Goal: Transaction & Acquisition: Purchase product/service

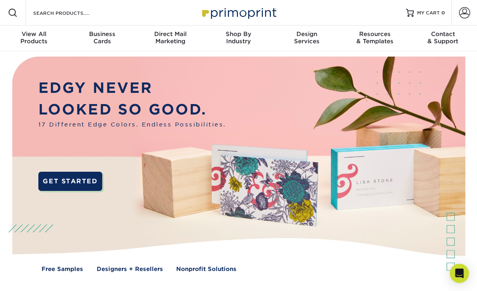
click at [466, 10] on span at bounding box center [464, 12] width 11 height 11
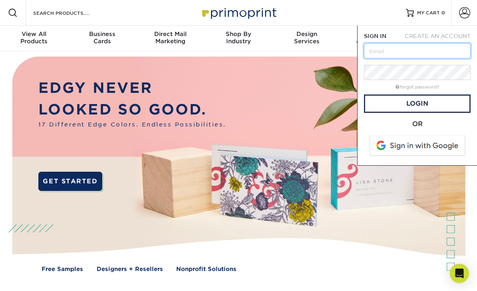
click at [391, 51] on input "text" at bounding box center [417, 50] width 107 height 15
type input "drawntothepages@gmail.com"
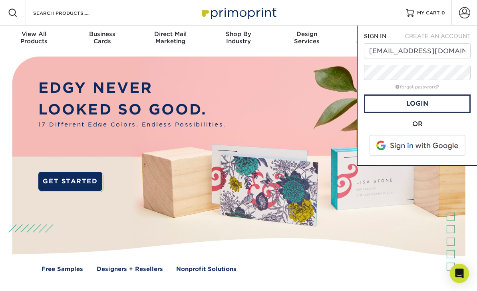
click at [422, 102] on link "Login" at bounding box center [417, 103] width 107 height 18
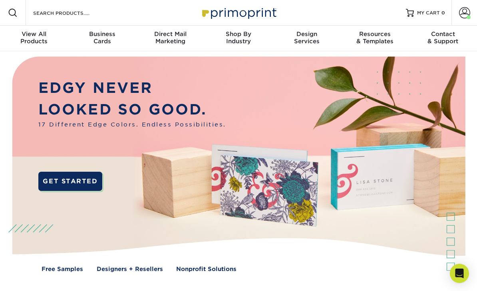
click at [461, 14] on span at bounding box center [464, 12] width 11 height 11
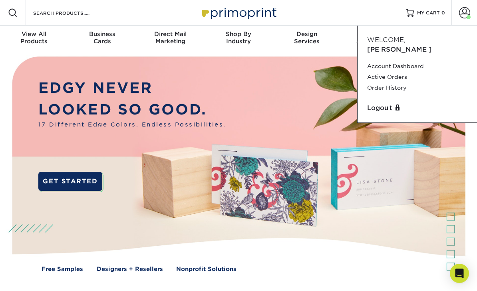
click at [400, 82] on link "Order History" at bounding box center [417, 87] width 100 height 11
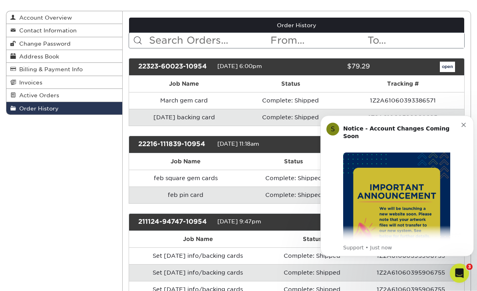
scroll to position [82, 0]
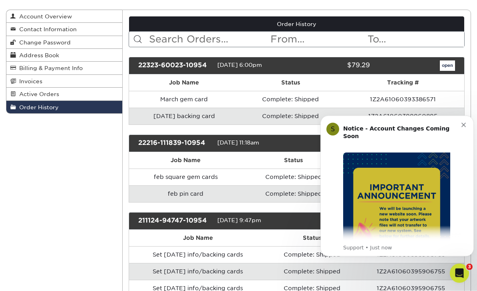
click at [464, 122] on icon "Dismiss notification" at bounding box center [464, 124] width 4 height 4
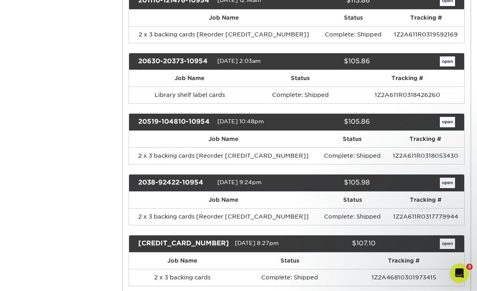
scroll to position [430, 0]
click at [448, 123] on link "open" at bounding box center [447, 122] width 15 height 10
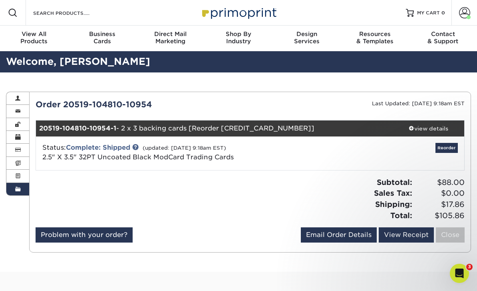
scroll to position [0, 0]
click at [35, 34] on span "View All" at bounding box center [34, 33] width 68 height 7
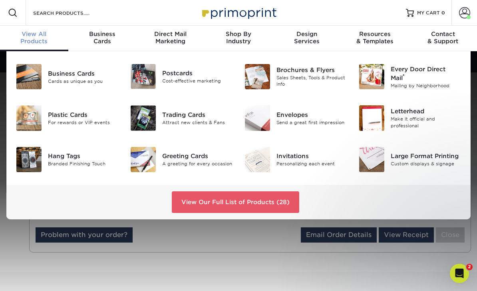
click at [194, 114] on div "Trading Cards" at bounding box center [197, 114] width 70 height 9
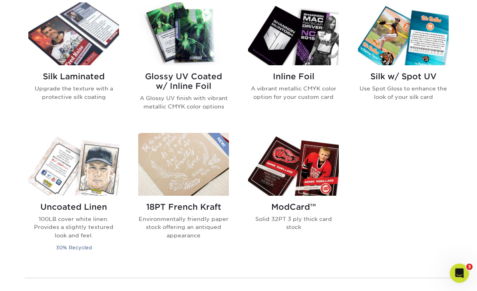
scroll to position [530, 0]
click at [303, 175] on img at bounding box center [293, 164] width 91 height 63
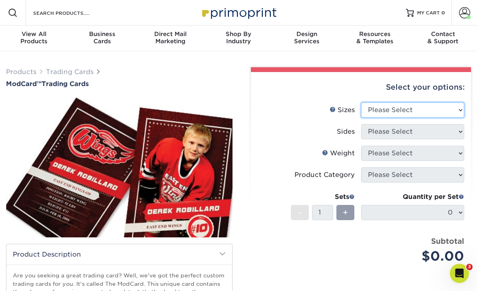
click at [457, 110] on select "Please Select 2.5" x 3.5"" at bounding box center [413, 109] width 104 height 15
select select "2.50x3.50"
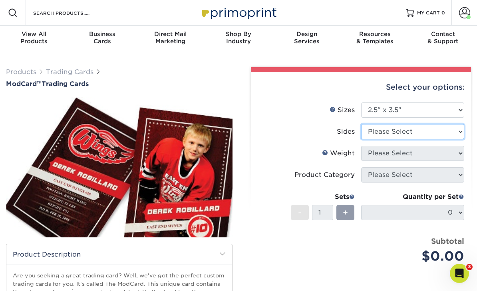
click at [456, 129] on select "Please Select Print Both Sides Print Front Only" at bounding box center [413, 131] width 104 height 15
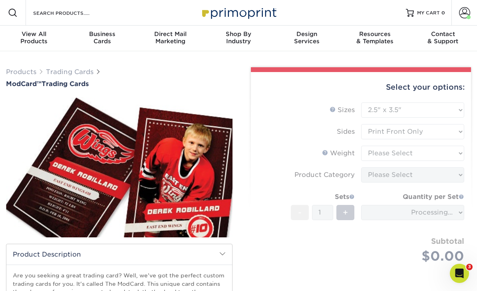
click at [463, 129] on form "Sizes Help Sizes Please Select 2.5" x 3.5" Sides Please Select Coating" at bounding box center [360, 191] width 207 height 179
click at [460, 129] on form "Sizes Help Sizes Please Select 2.5" x 3.5" Sides Please Select Coating" at bounding box center [360, 191] width 207 height 179
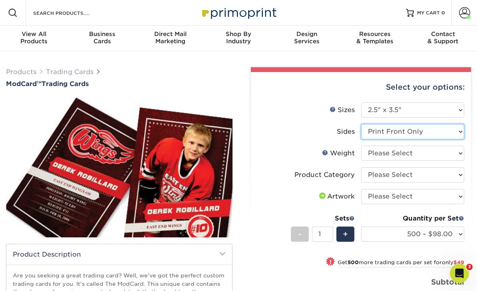
click at [456, 135] on select "Please Select Print Both Sides Print Front Only" at bounding box center [413, 131] width 104 height 15
select select "13abbda7-1d64-4f25-8bb2-c179b224825d"
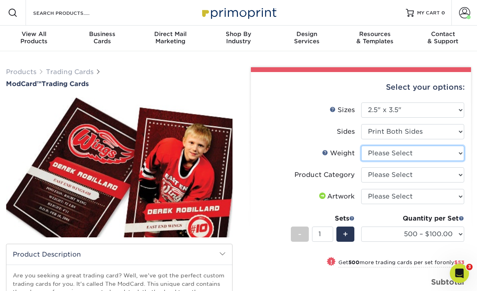
click at [456, 154] on select "Please Select 32PTUCBLK" at bounding box center [413, 152] width 104 height 15
select select "32PTUCBLK"
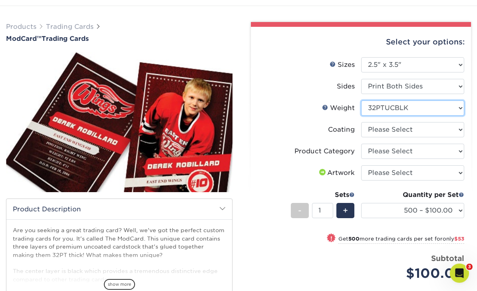
scroll to position [45, 0]
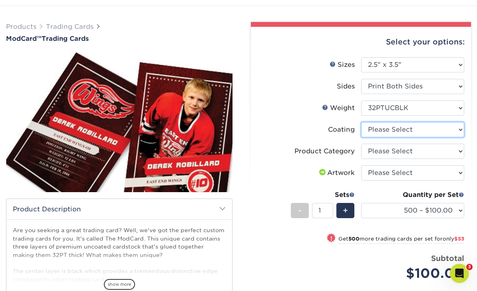
click at [454, 132] on select at bounding box center [413, 129] width 104 height 15
select select "3e7618de-abca-4bda-9f97-8b9129e913d8"
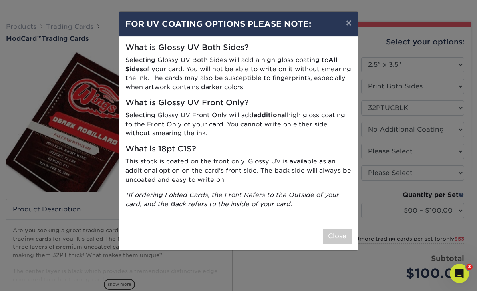
click at [347, 21] on button "×" at bounding box center [349, 23] width 18 height 22
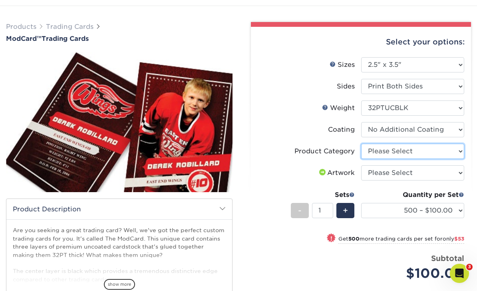
click at [460, 150] on select "Please Select Trading Cards" at bounding box center [413, 150] width 104 height 15
select select "c2f9bce9-36c2-409d-b101-c29d9d031e18"
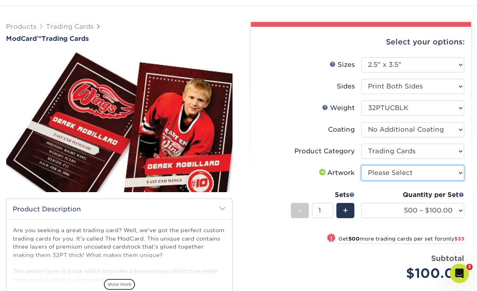
click at [460, 173] on select "Please Select I will upload files I need a design - $100" at bounding box center [413, 172] width 104 height 15
select select "upload"
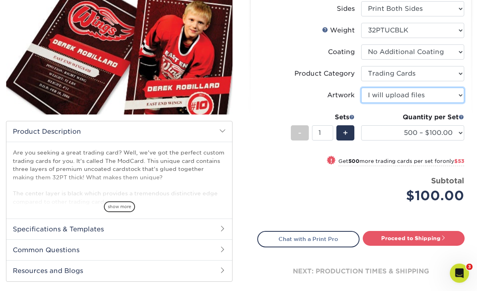
scroll to position [123, 0]
click at [220, 225] on span at bounding box center [222, 228] width 6 height 6
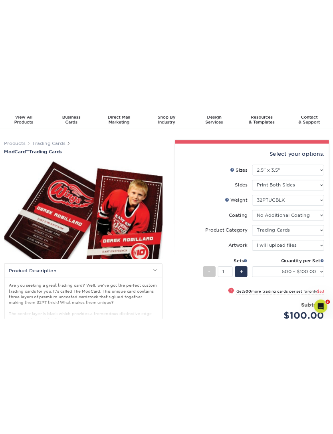
scroll to position [0, 0]
